Goal: Information Seeking & Learning: Learn about a topic

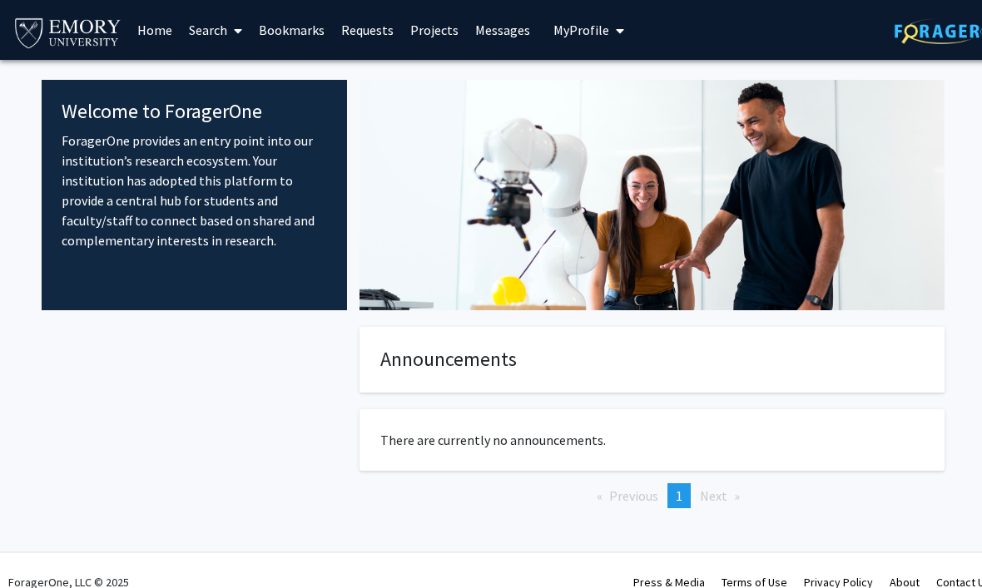
click at [439, 33] on link "Projects" at bounding box center [434, 30] width 65 height 58
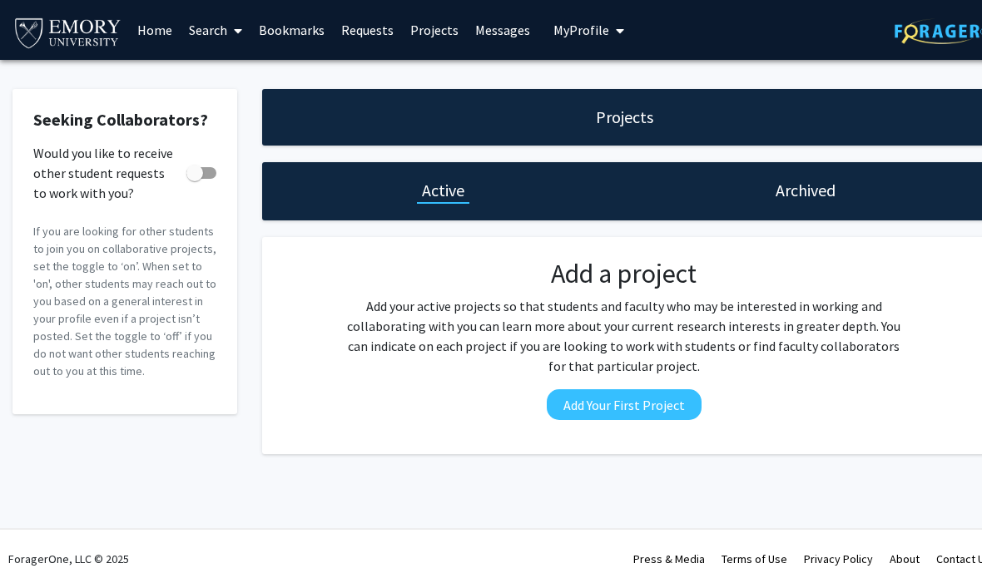
click at [429, 22] on link "Projects" at bounding box center [434, 30] width 65 height 58
click at [834, 195] on h1 "Archived" at bounding box center [806, 190] width 60 height 23
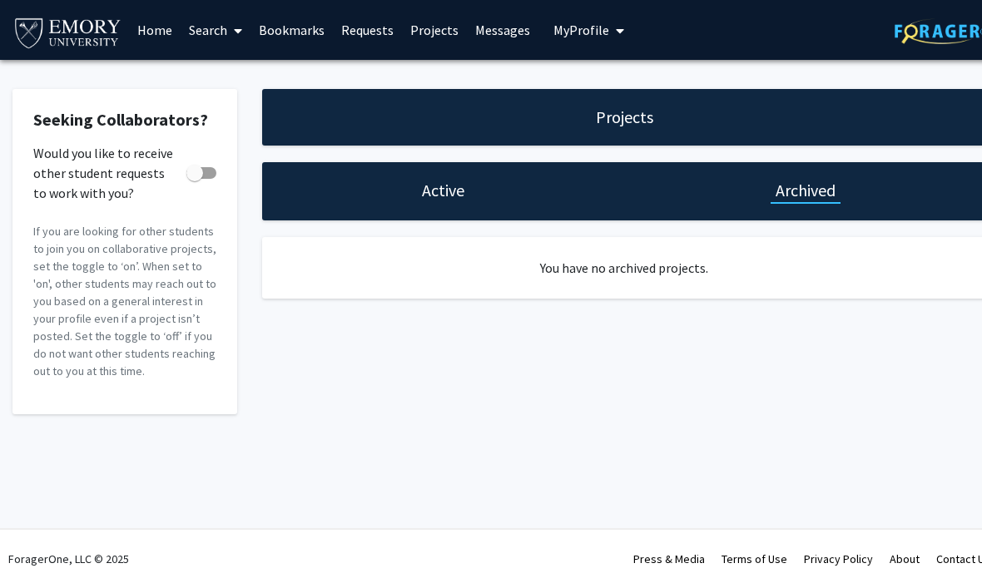
click at [481, 166] on div "Active" at bounding box center [443, 191] width 362 height 58
click at [455, 193] on h1 "Active" at bounding box center [443, 190] width 42 height 23
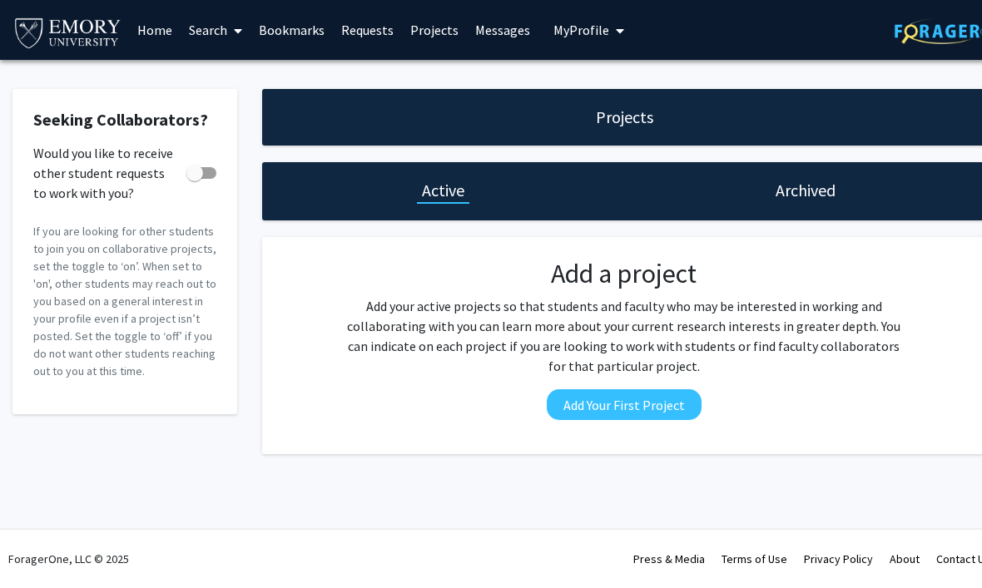
click at [171, 24] on link "Home" at bounding box center [155, 30] width 52 height 58
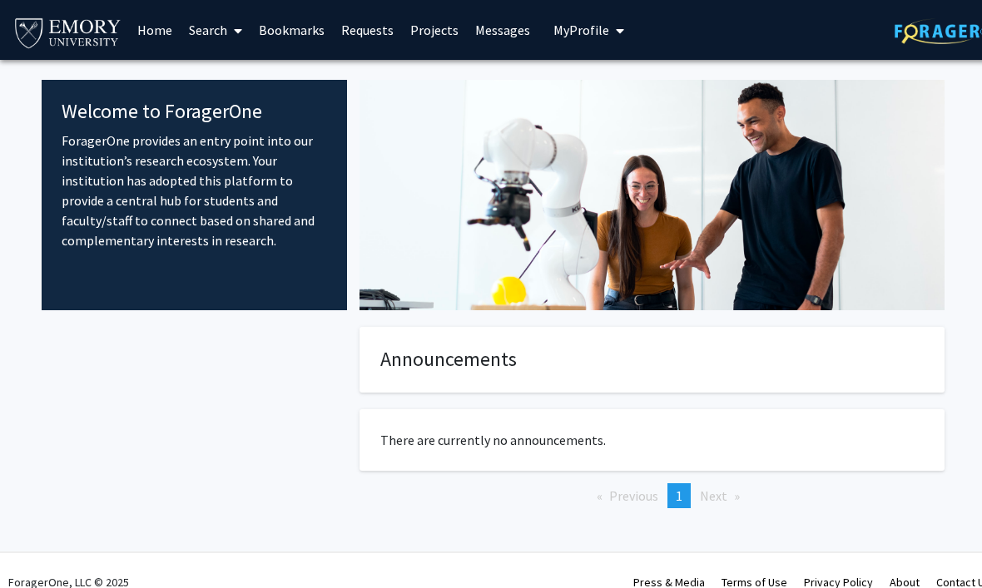
click at [229, 22] on span at bounding box center [234, 31] width 15 height 58
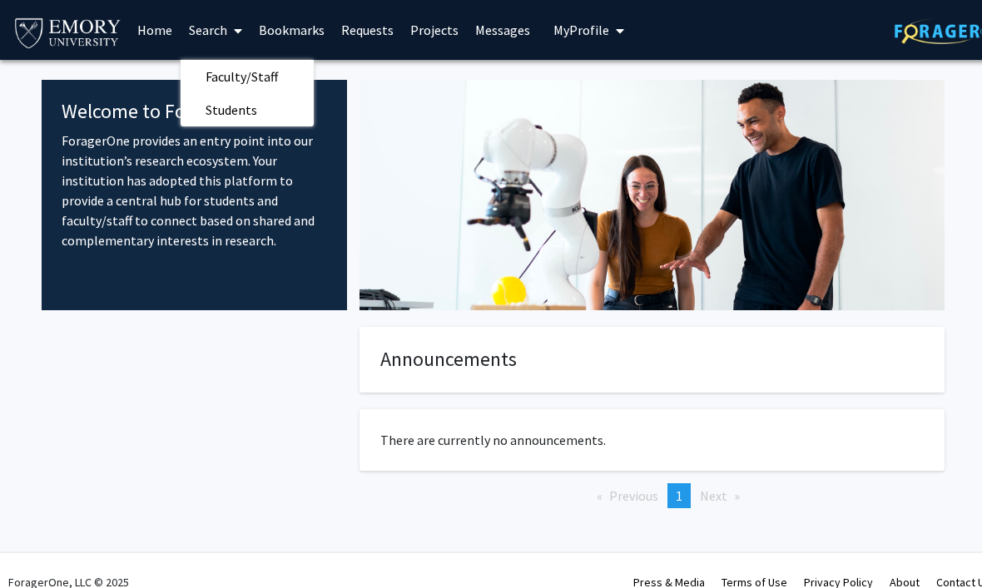
click at [233, 72] on span "Faculty/Staff" at bounding box center [242, 76] width 122 height 33
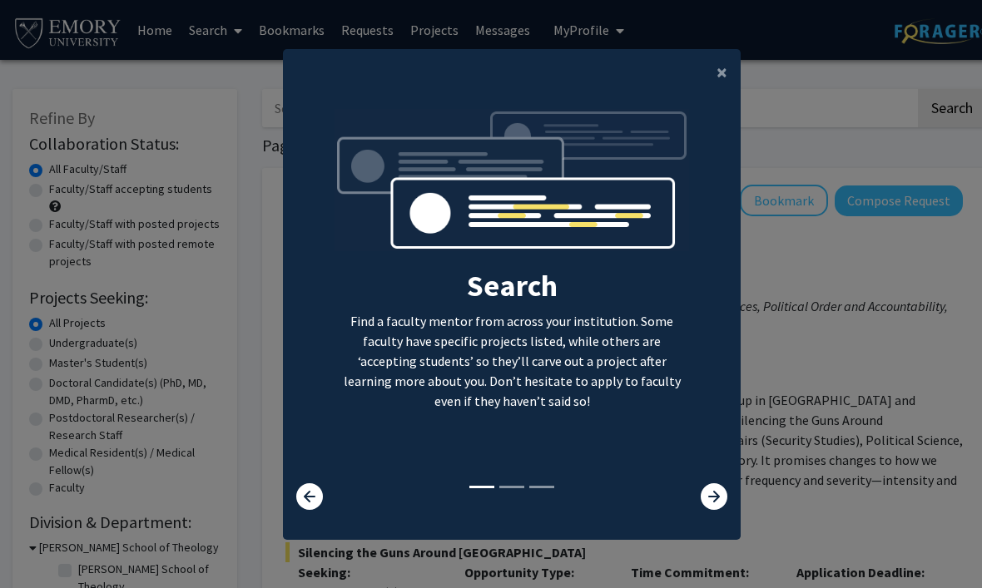
click at [726, 76] on button "×" at bounding box center [721, 72] width 37 height 47
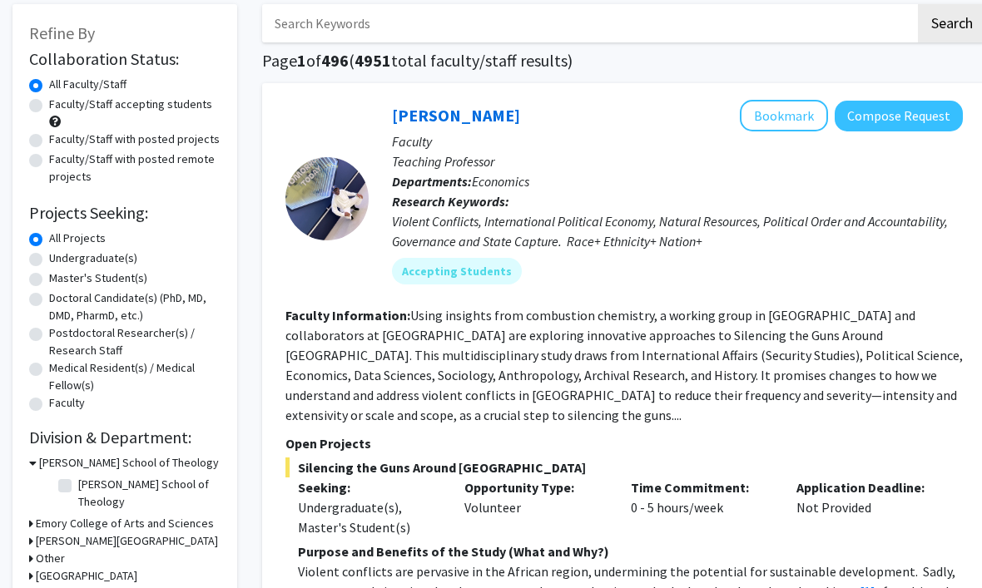
scroll to position [86, 0]
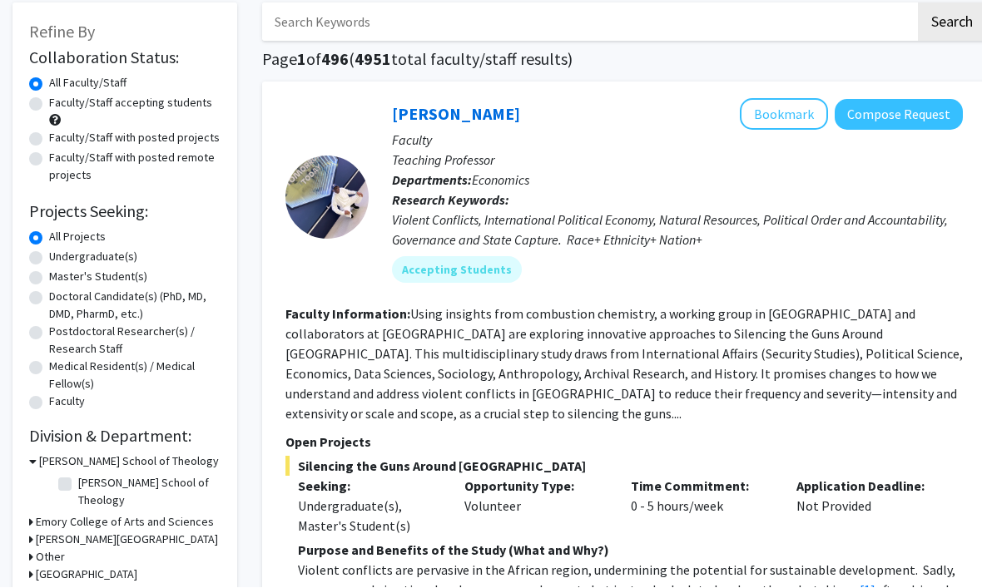
click at [49, 251] on label "Undergraduate(s)" at bounding box center [93, 257] width 88 height 17
click at [49, 251] on input "Undergraduate(s)" at bounding box center [54, 254] width 11 height 11
radio input "true"
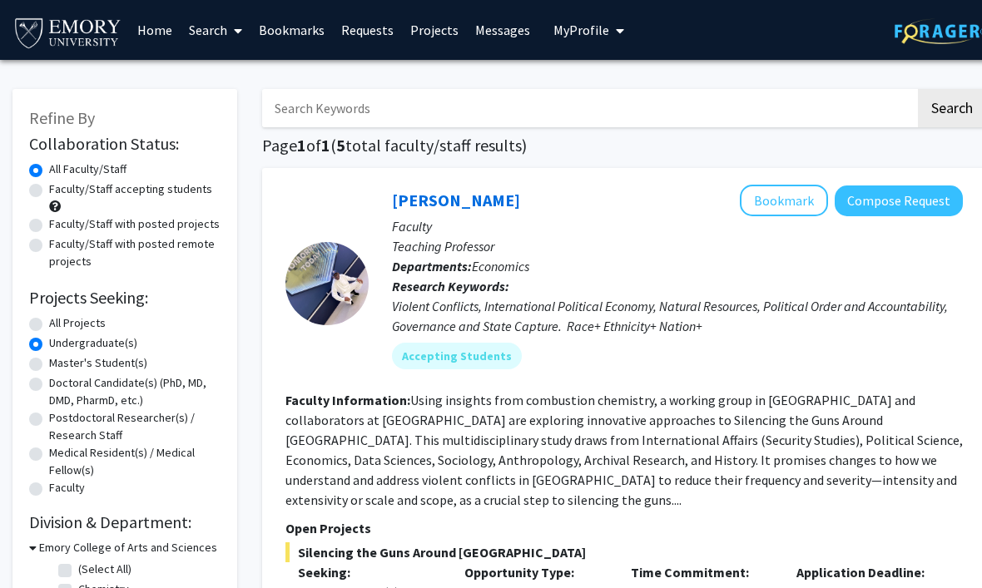
click at [49, 250] on label "Faculty/Staff with posted remote projects" at bounding box center [134, 253] width 171 height 35
click at [49, 246] on input "Faculty/Staff with posted remote projects" at bounding box center [54, 241] width 11 height 11
radio input "true"
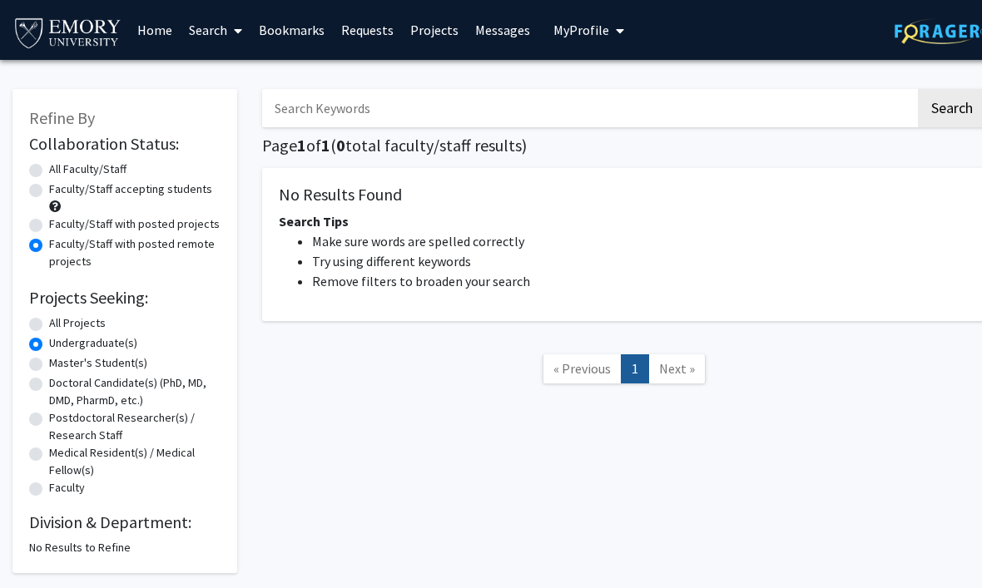
click at [49, 319] on label "All Projects" at bounding box center [77, 323] width 57 height 17
click at [49, 319] on input "All Projects" at bounding box center [54, 320] width 11 height 11
radio input "true"
click at [49, 217] on label "Faculty/Staff with posted projects" at bounding box center [134, 224] width 171 height 17
click at [49, 217] on input "Faculty/Staff with posted projects" at bounding box center [54, 221] width 11 height 11
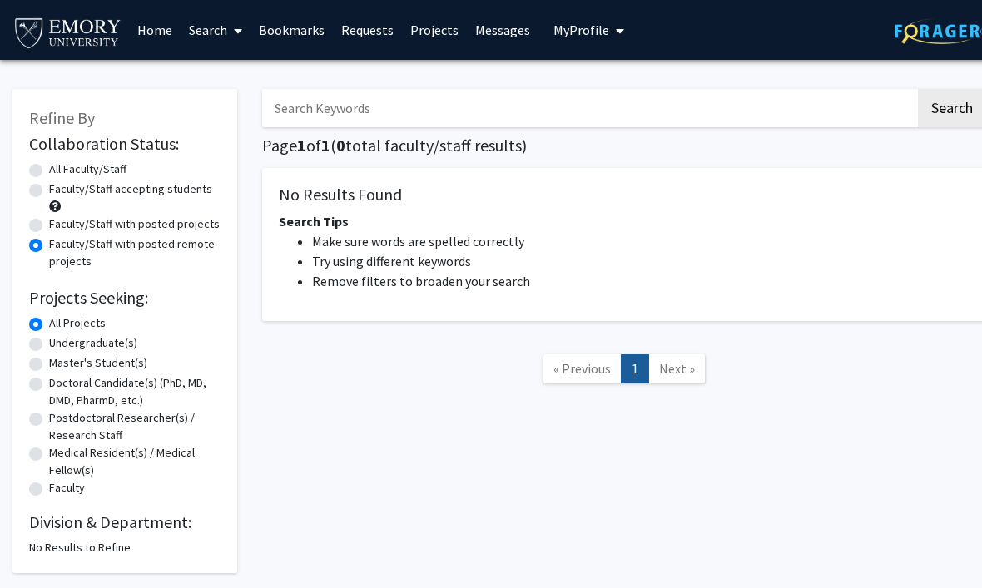
radio input "true"
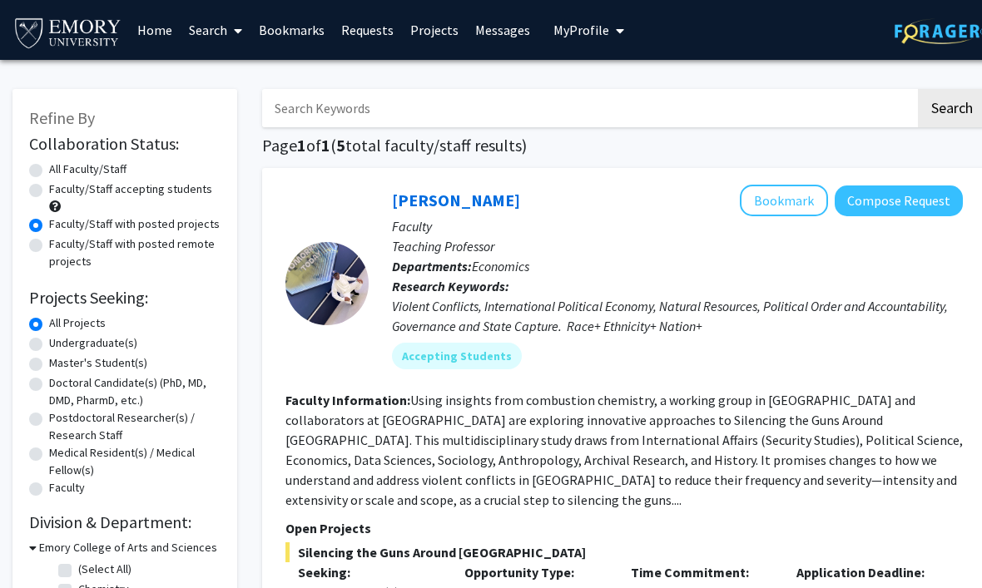
click at [49, 340] on label "Undergraduate(s)" at bounding box center [93, 343] width 88 height 17
click at [49, 340] on input "Undergraduate(s)" at bounding box center [54, 340] width 11 height 11
radio input "true"
click at [49, 194] on label "Faculty/Staff accepting students" at bounding box center [130, 189] width 163 height 17
click at [49, 191] on input "Faculty/Staff accepting students" at bounding box center [54, 186] width 11 height 11
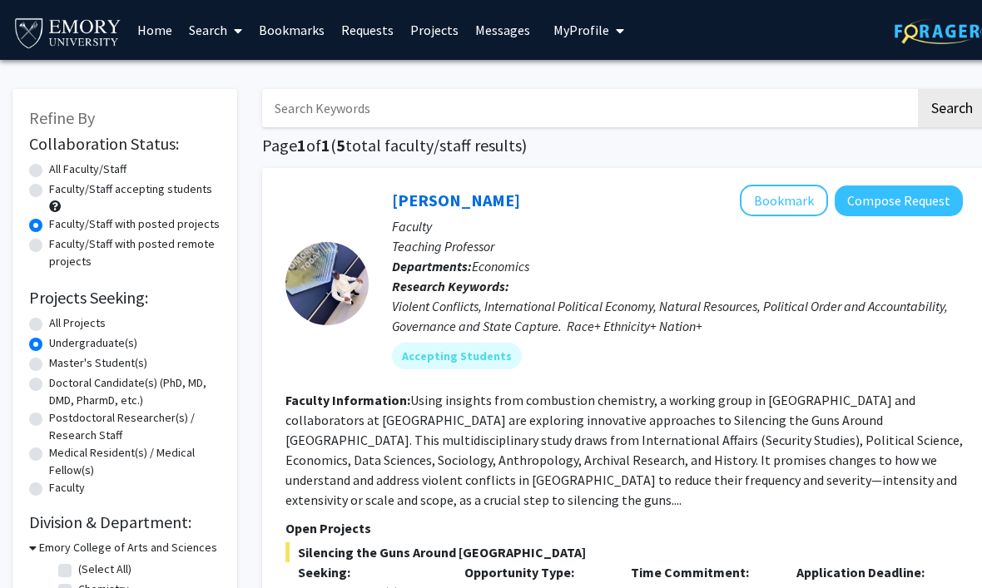
radio input "true"
click at [49, 221] on label "Faculty/Staff with posted projects" at bounding box center [134, 224] width 171 height 17
click at [49, 221] on input "Faculty/Staff with posted projects" at bounding box center [54, 221] width 11 height 11
radio input "true"
